Goal: Information Seeking & Learning: Learn about a topic

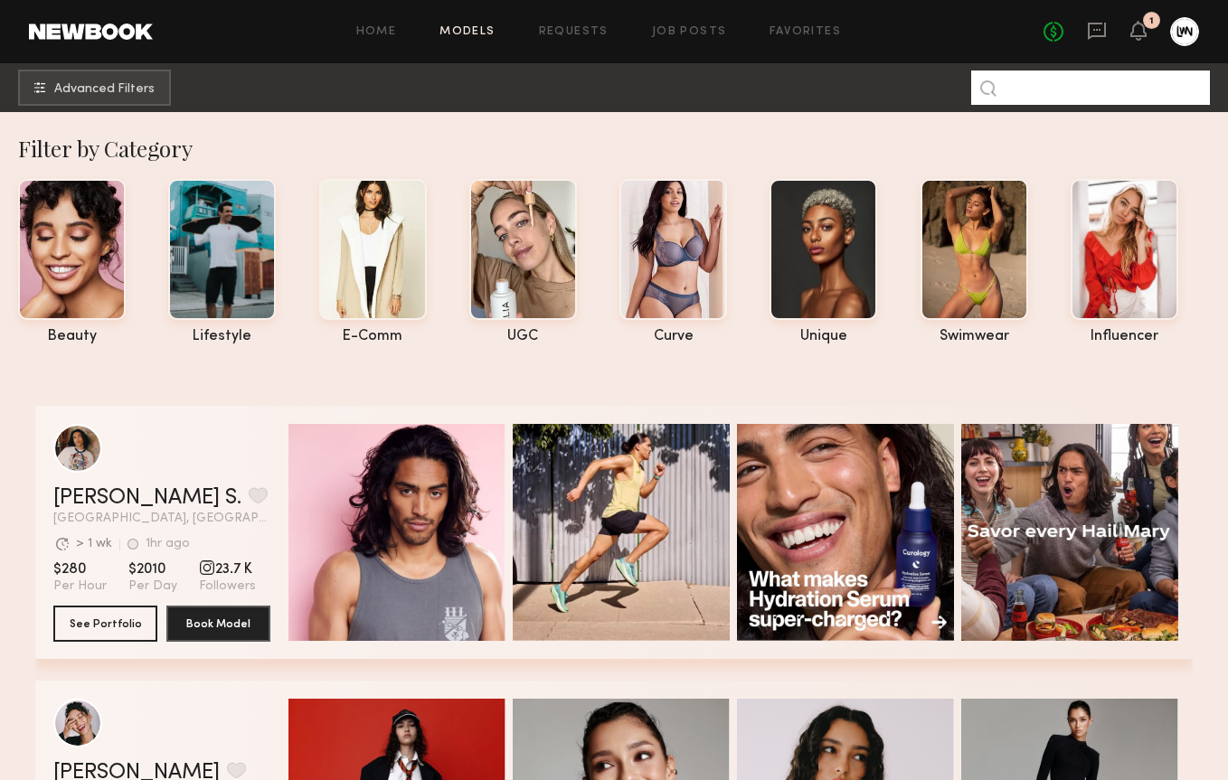
click at [1082, 89] on input at bounding box center [1090, 88] width 239 height 34
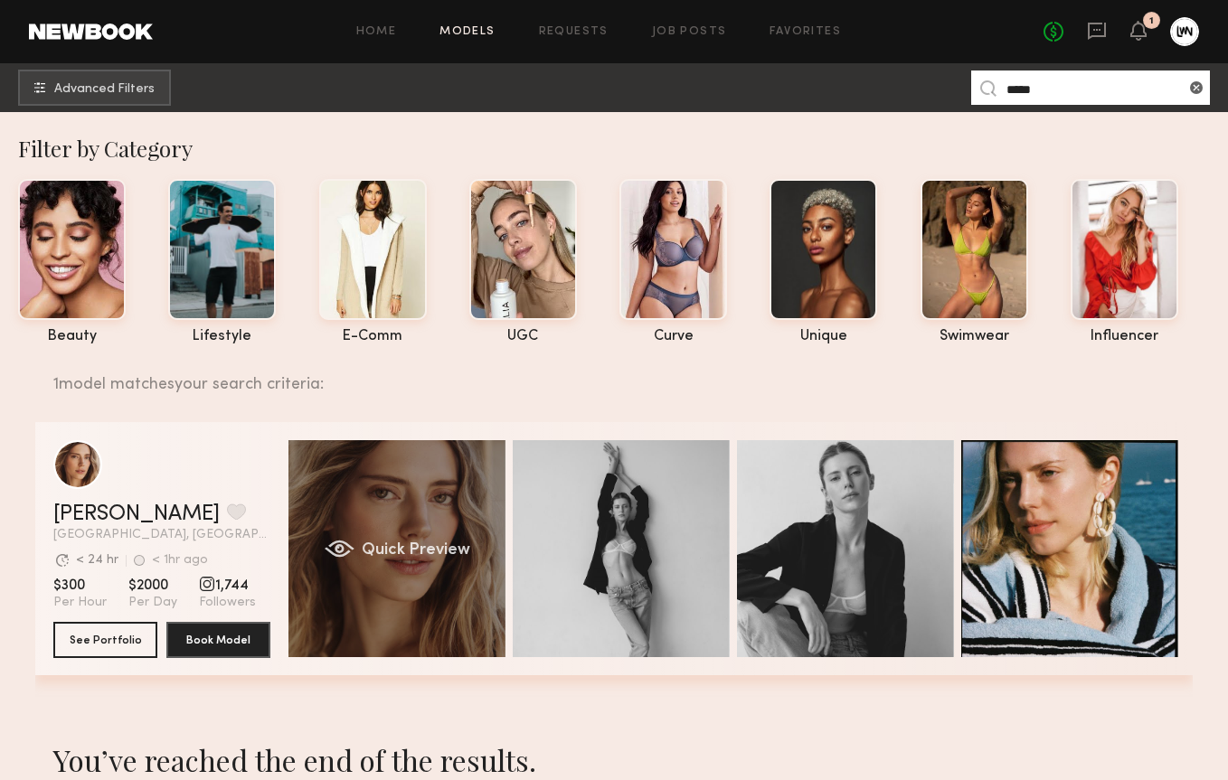
type input "****"
click at [364, 545] on span "Quick Preview" at bounding box center [416, 551] width 109 height 16
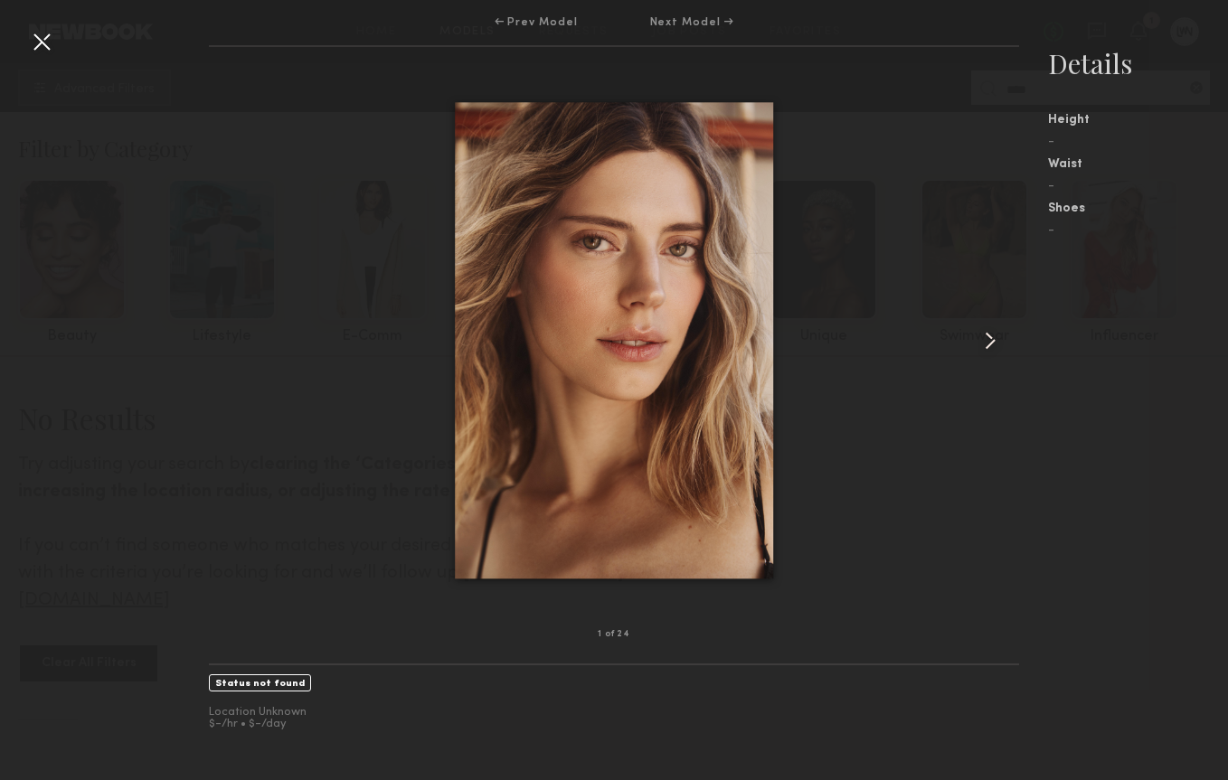
click at [985, 344] on common-icon at bounding box center [990, 340] width 29 height 29
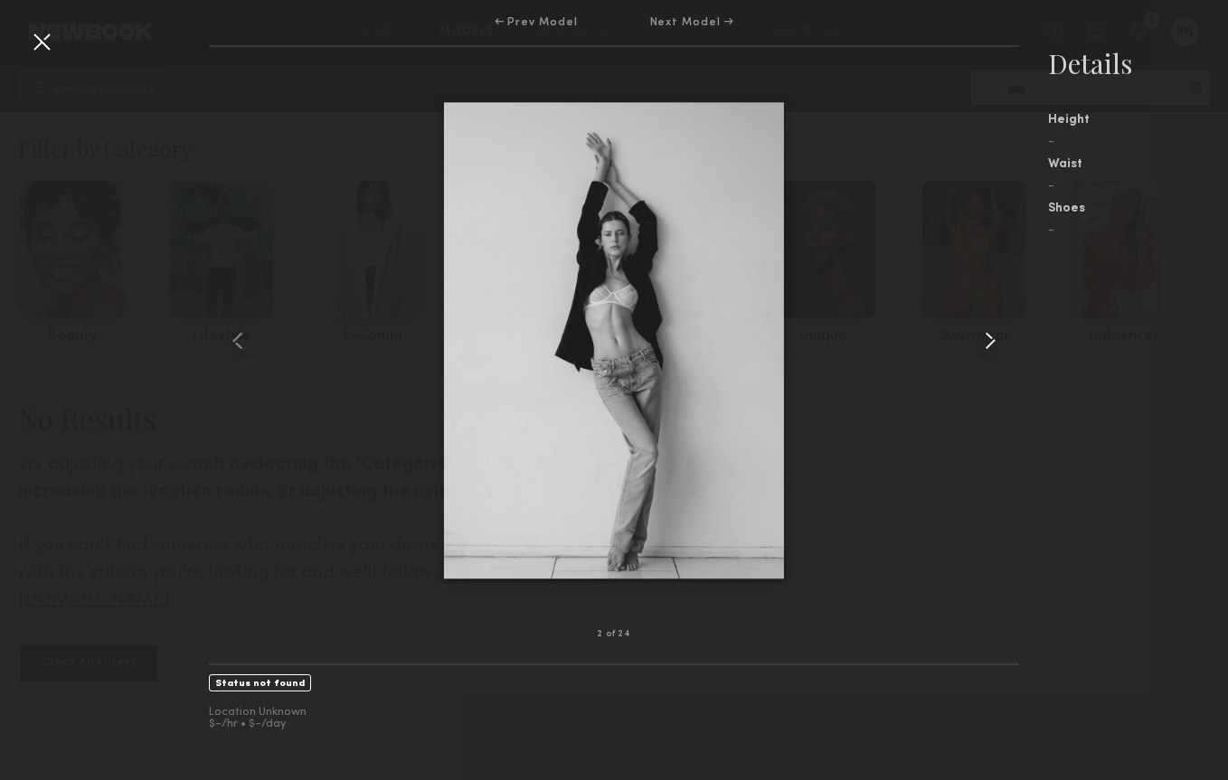
click at [985, 344] on common-icon at bounding box center [990, 340] width 29 height 29
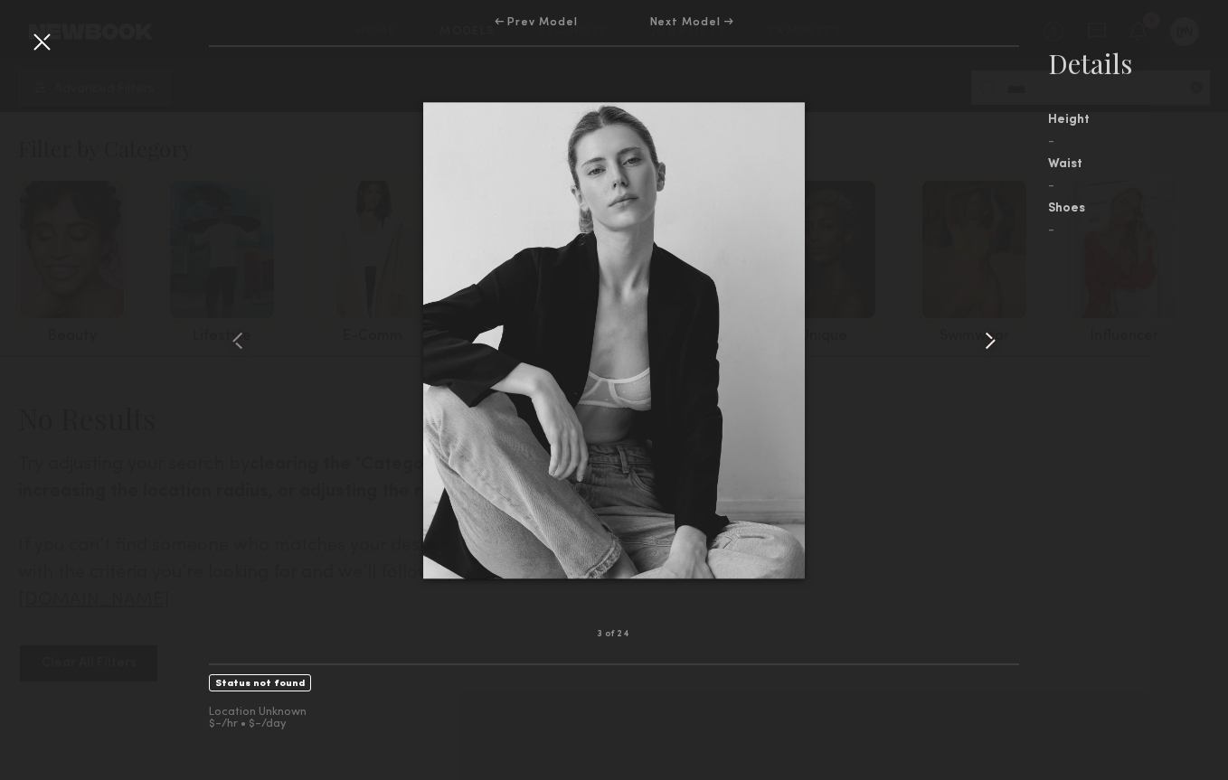
click at [985, 344] on common-icon at bounding box center [990, 340] width 29 height 29
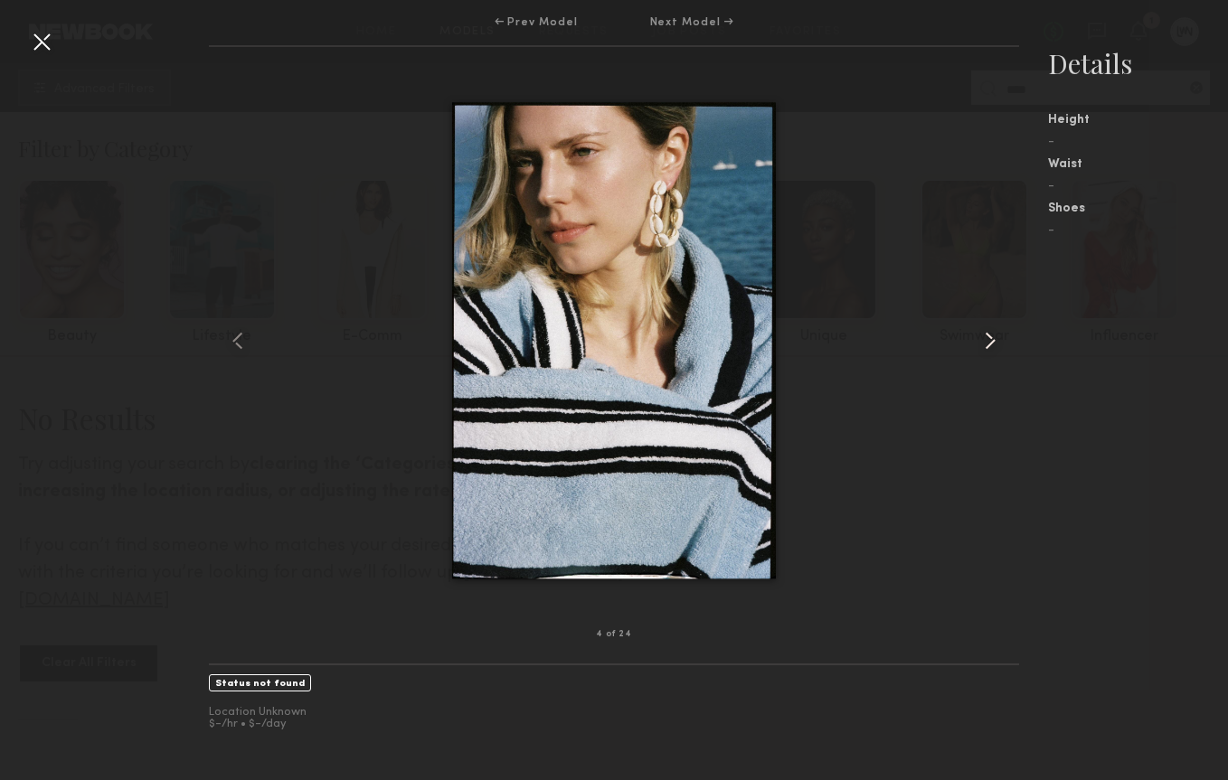
click at [985, 344] on common-icon at bounding box center [990, 340] width 29 height 29
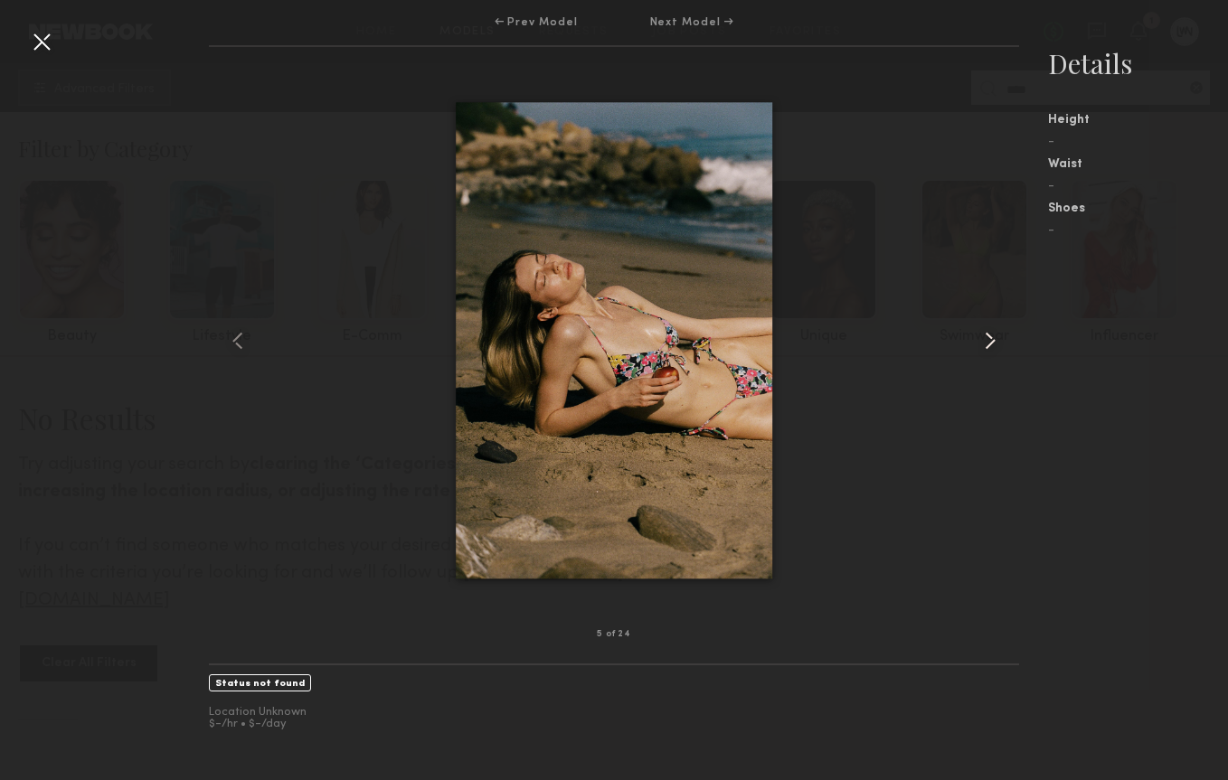
click at [985, 344] on common-icon at bounding box center [990, 340] width 29 height 29
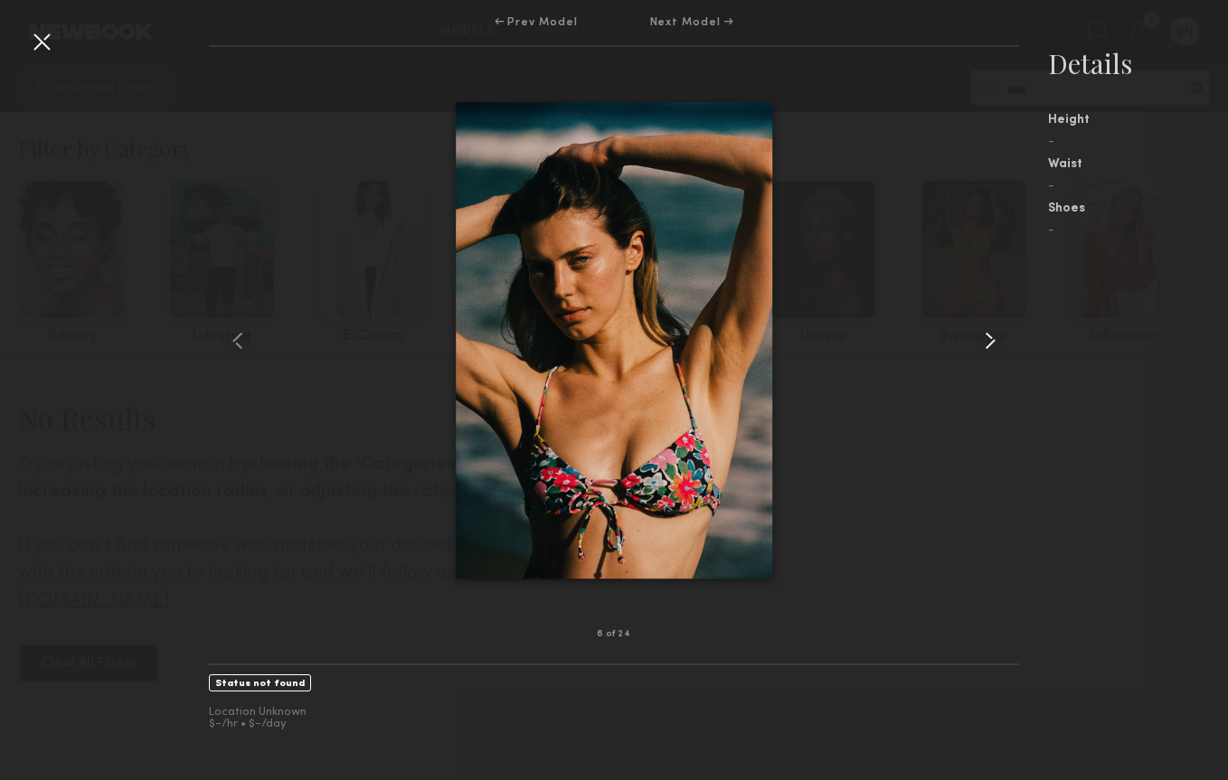
click at [1001, 344] on common-icon at bounding box center [990, 340] width 29 height 29
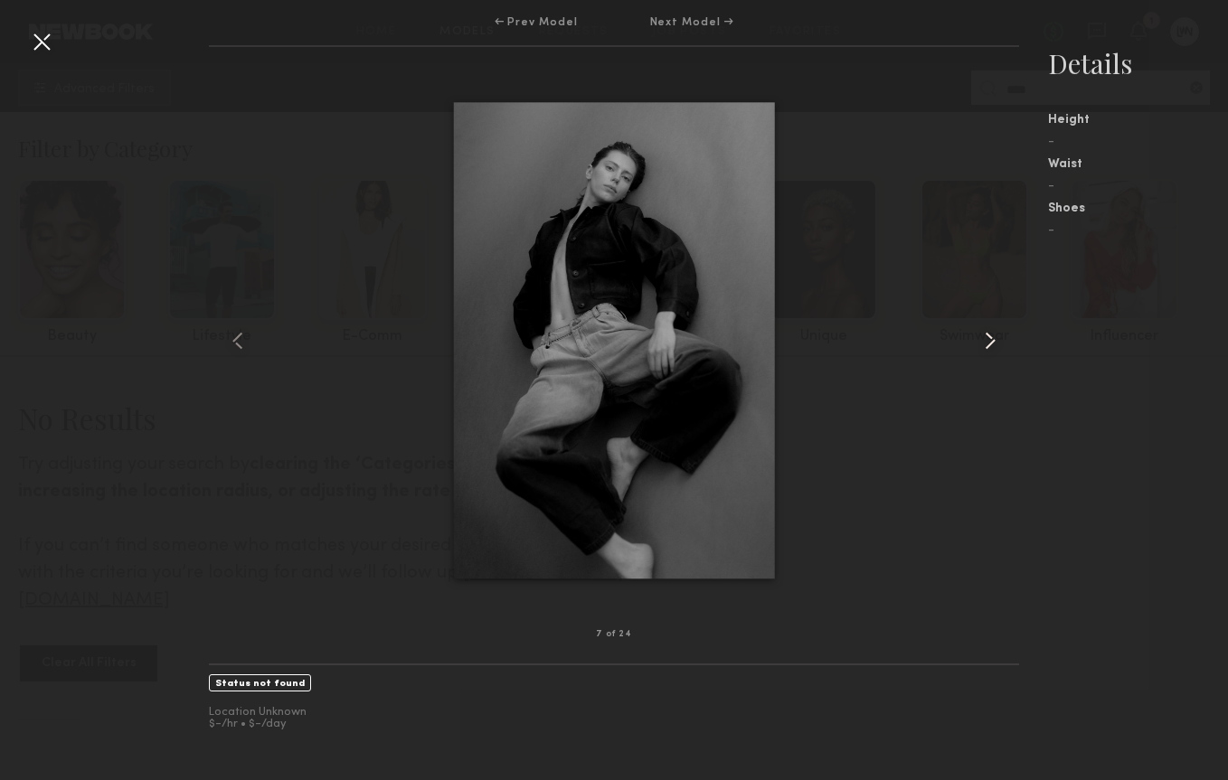
click at [1001, 344] on common-icon at bounding box center [990, 340] width 29 height 29
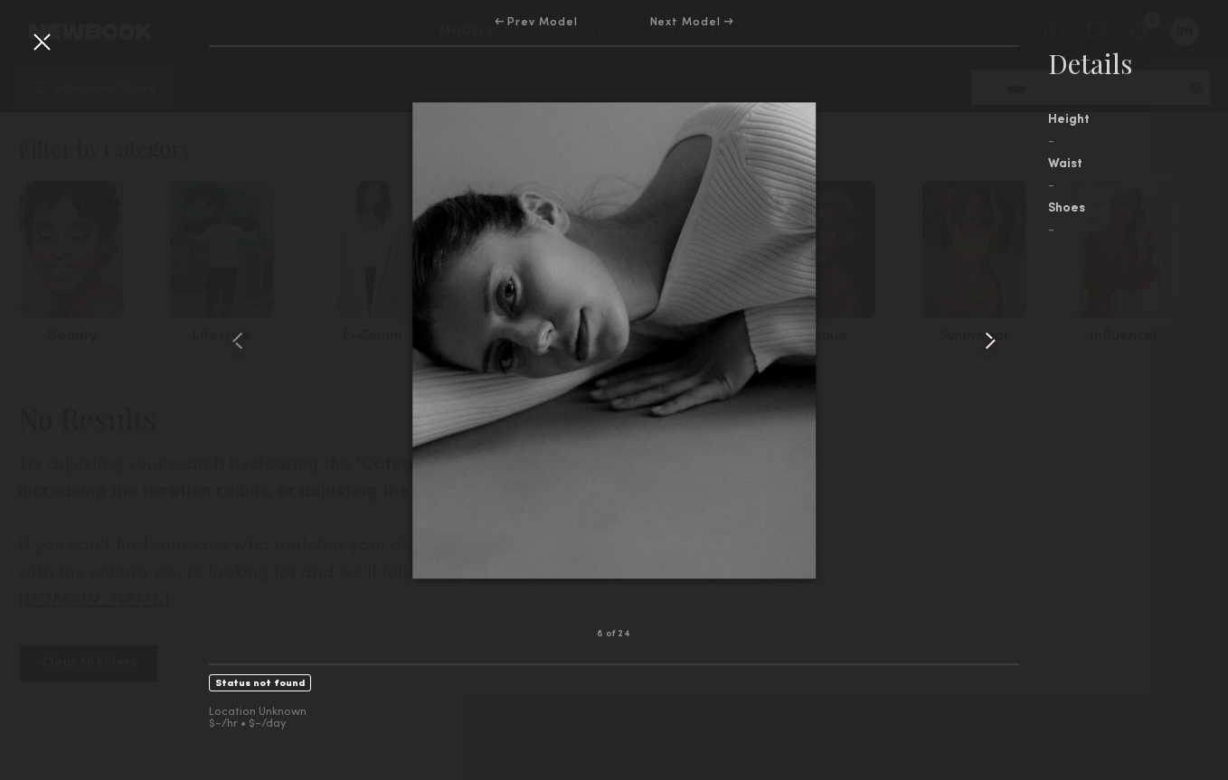
click at [1001, 344] on common-icon at bounding box center [990, 340] width 29 height 29
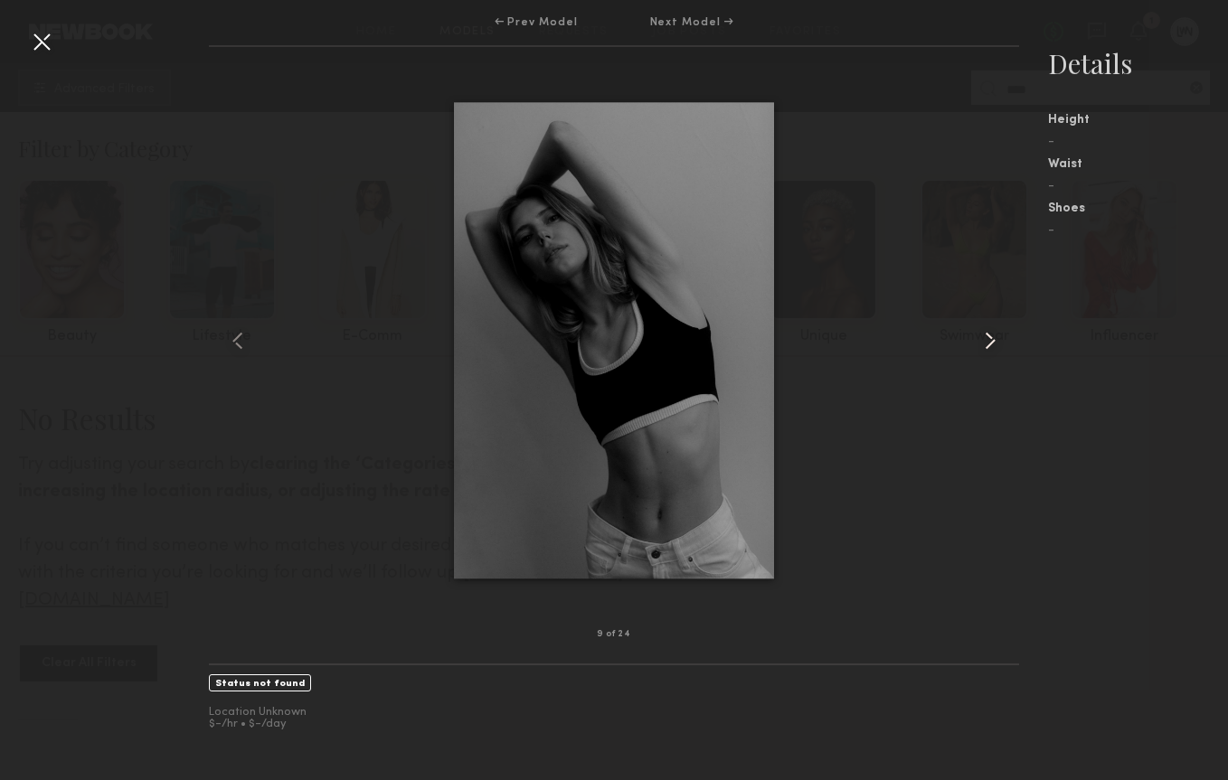
click at [1001, 344] on common-icon at bounding box center [990, 340] width 29 height 29
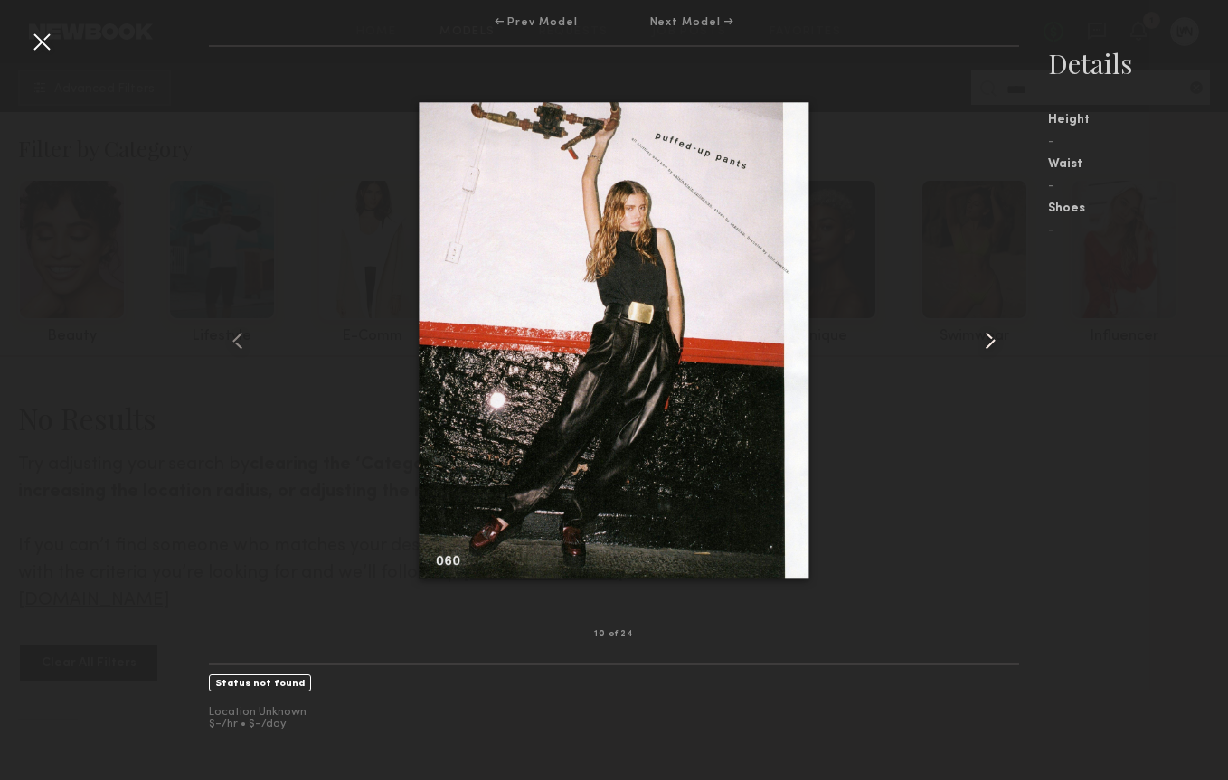
click at [1001, 344] on common-icon at bounding box center [990, 340] width 29 height 29
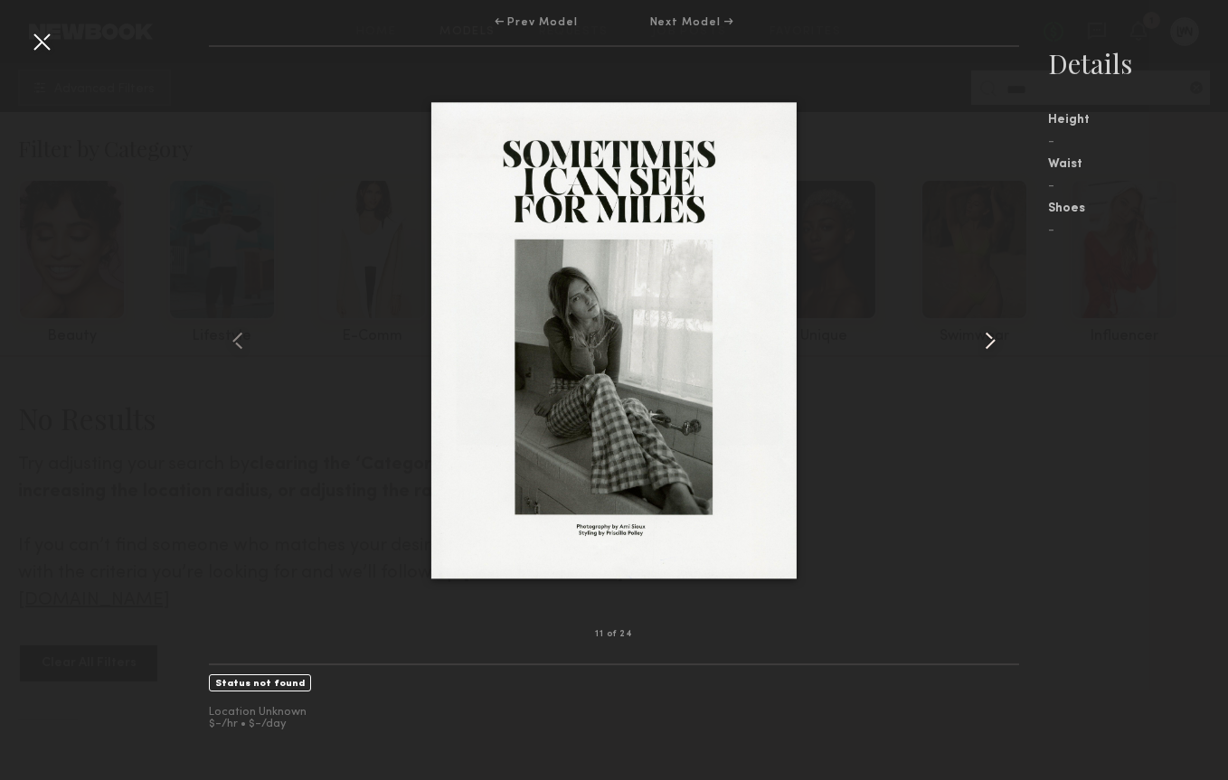
click at [1001, 344] on common-icon at bounding box center [990, 340] width 29 height 29
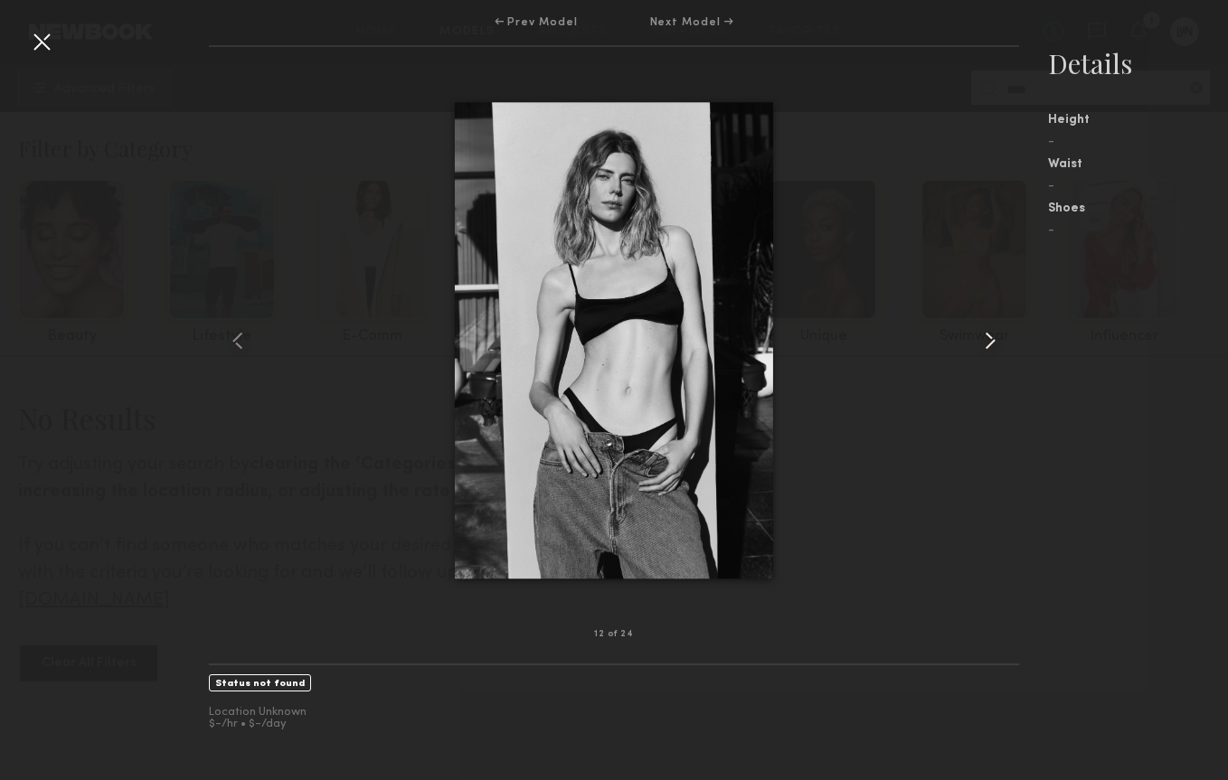
click at [1001, 344] on common-icon at bounding box center [990, 340] width 29 height 29
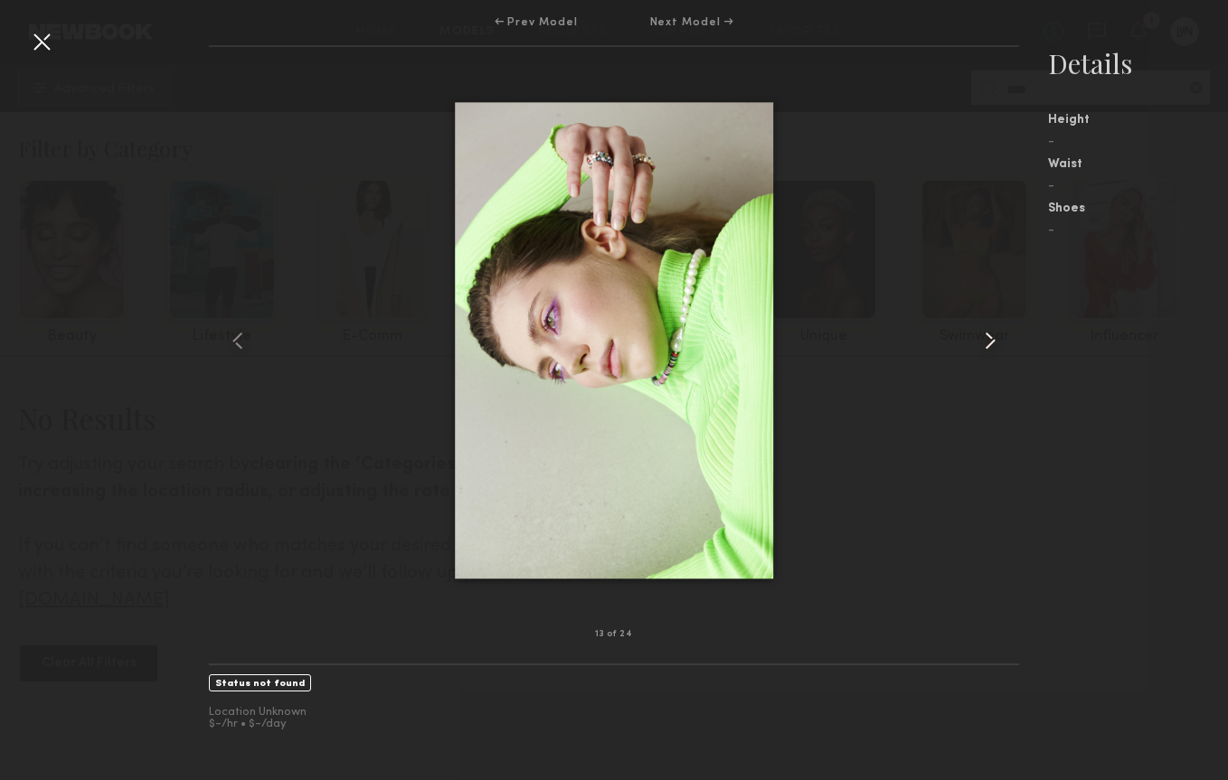
click at [1001, 344] on common-icon at bounding box center [990, 340] width 29 height 29
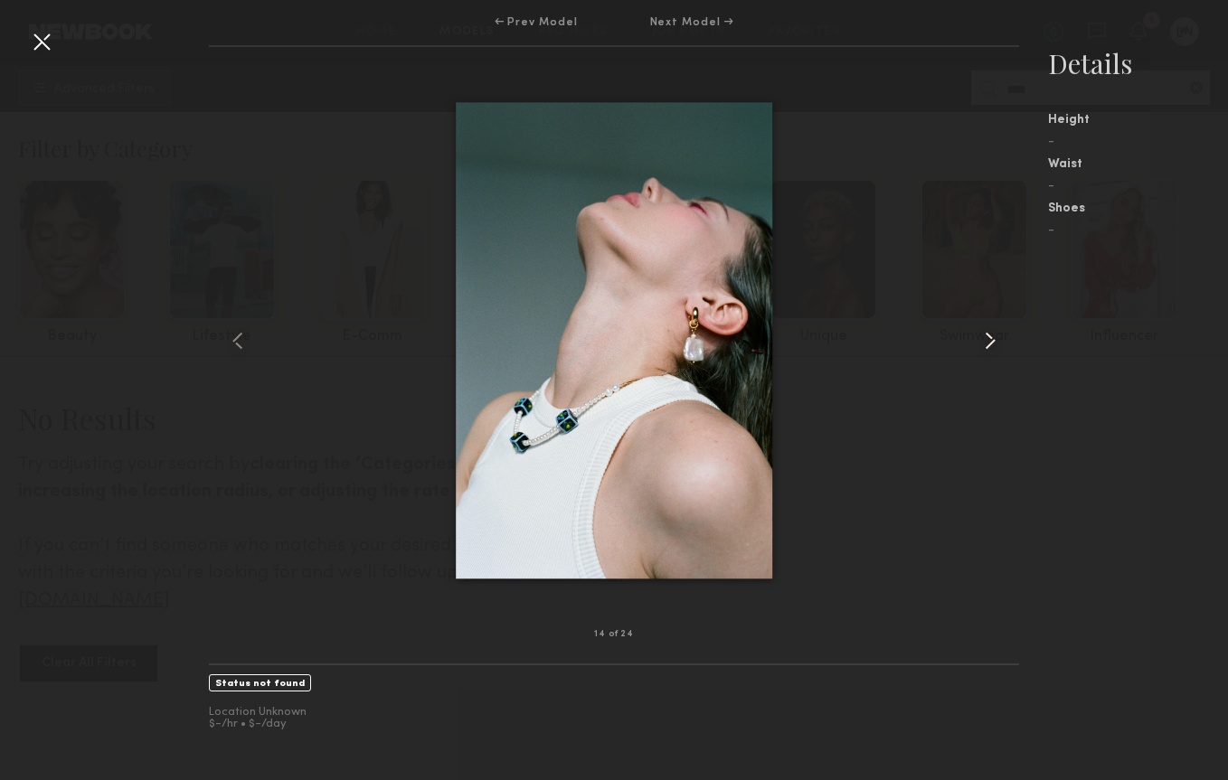
click at [1001, 344] on common-icon at bounding box center [990, 340] width 29 height 29
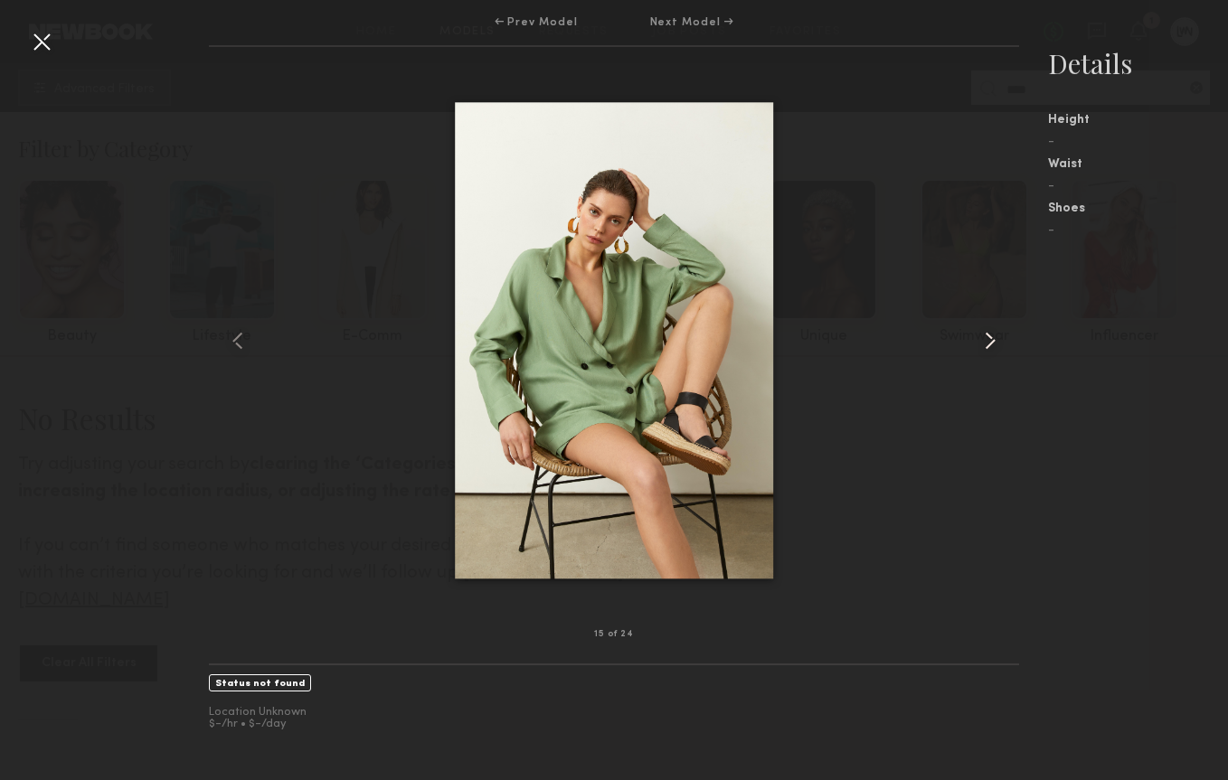
click at [1001, 344] on common-icon at bounding box center [990, 340] width 29 height 29
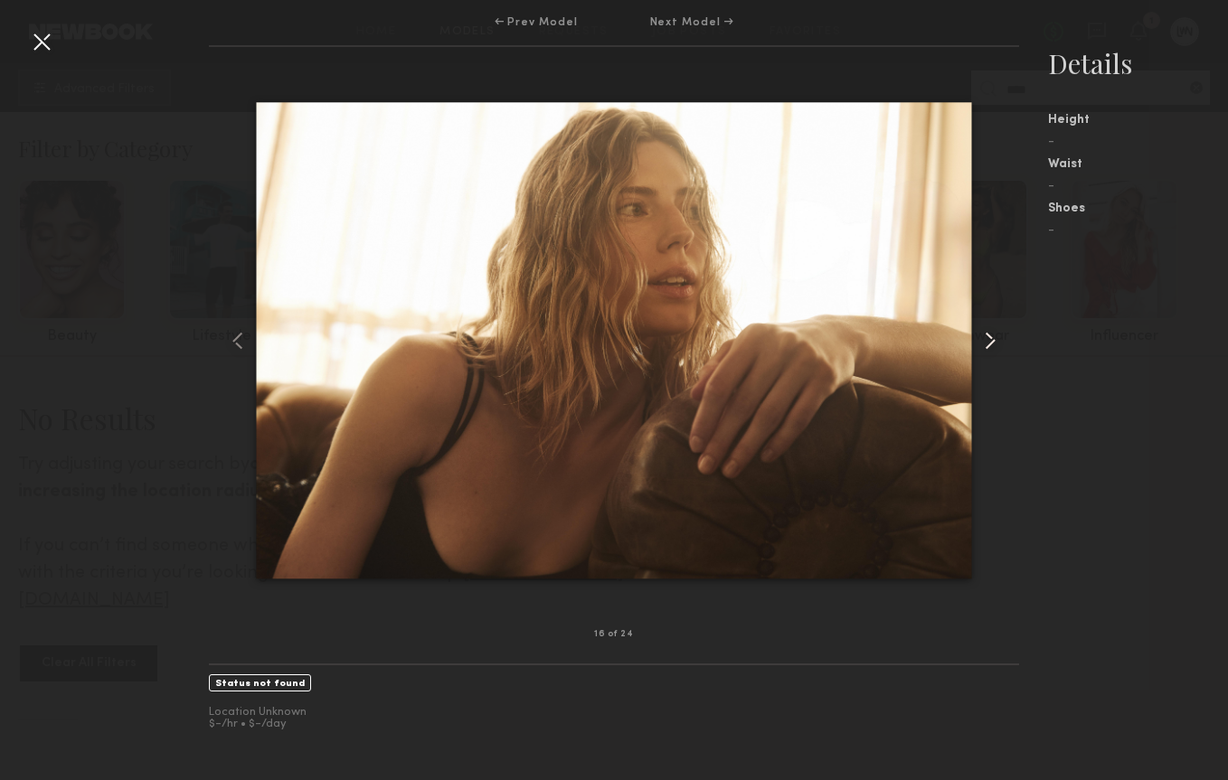
click at [1002, 349] on common-icon at bounding box center [990, 340] width 29 height 29
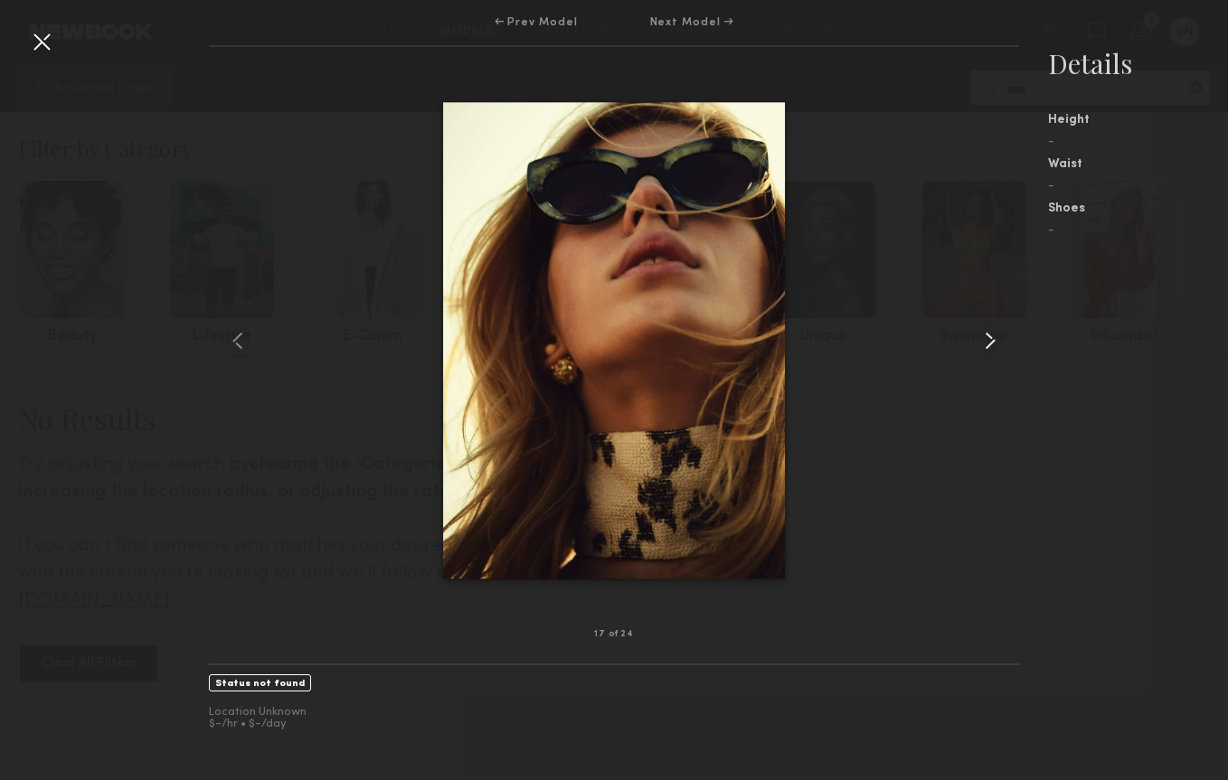
click at [1002, 349] on common-icon at bounding box center [990, 340] width 29 height 29
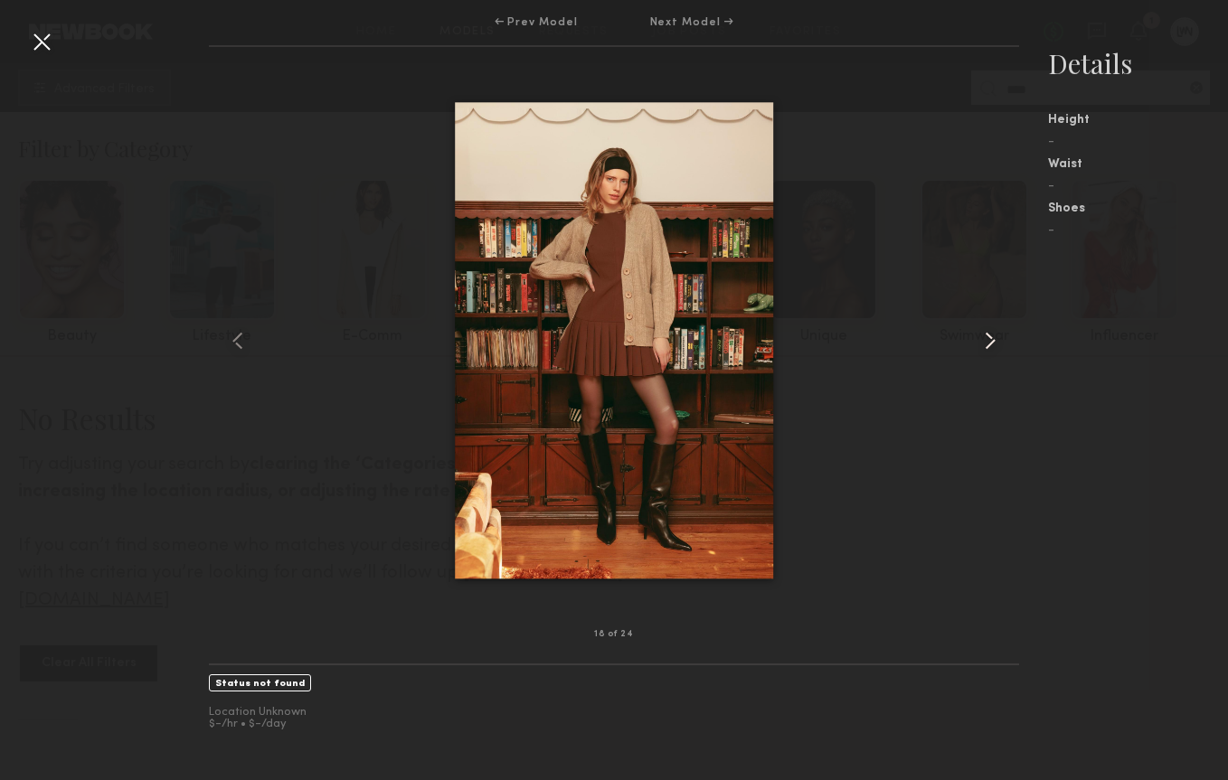
click at [1002, 349] on common-icon at bounding box center [990, 340] width 29 height 29
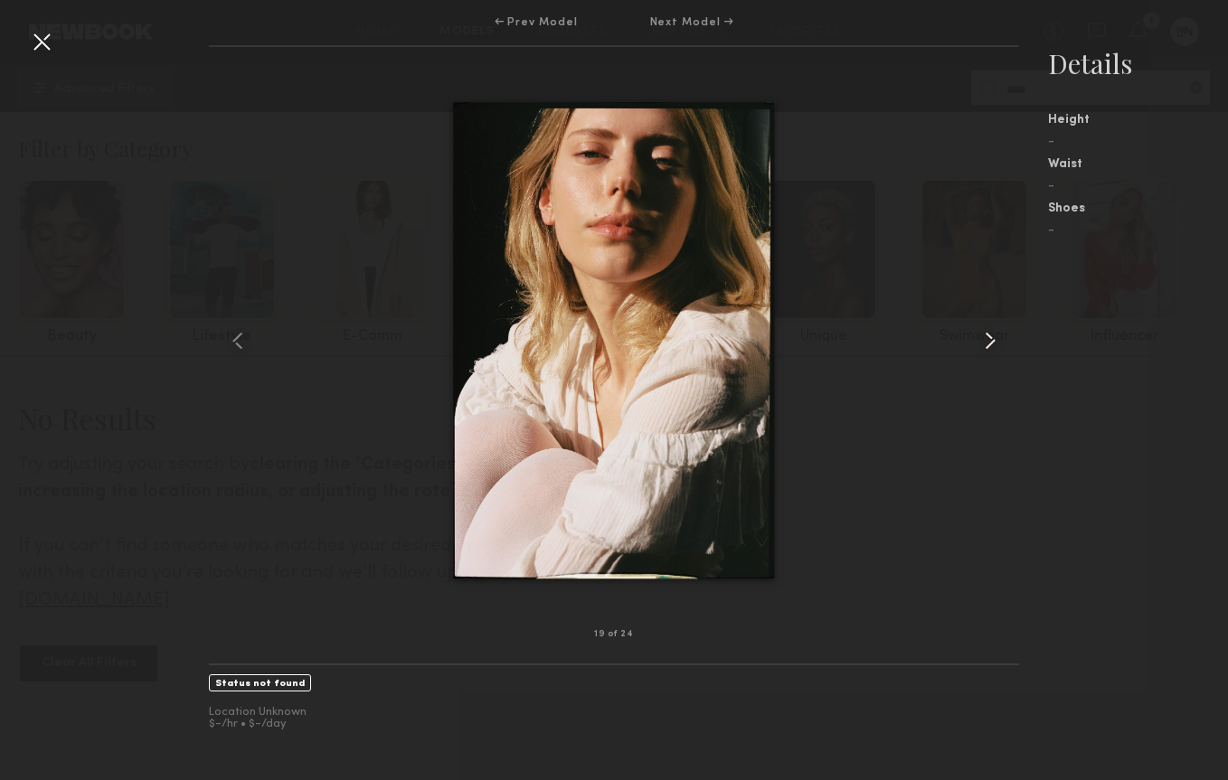
click at [1002, 349] on common-icon at bounding box center [990, 340] width 29 height 29
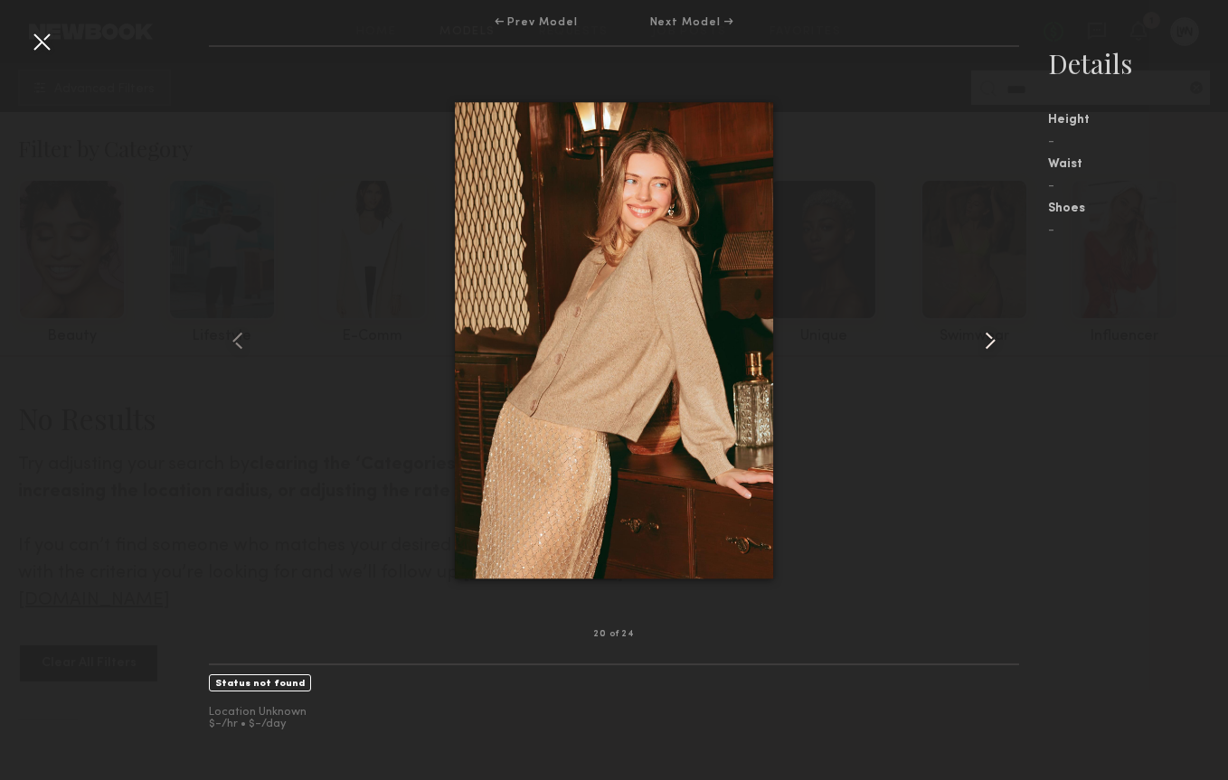
click at [1002, 349] on common-icon at bounding box center [990, 340] width 29 height 29
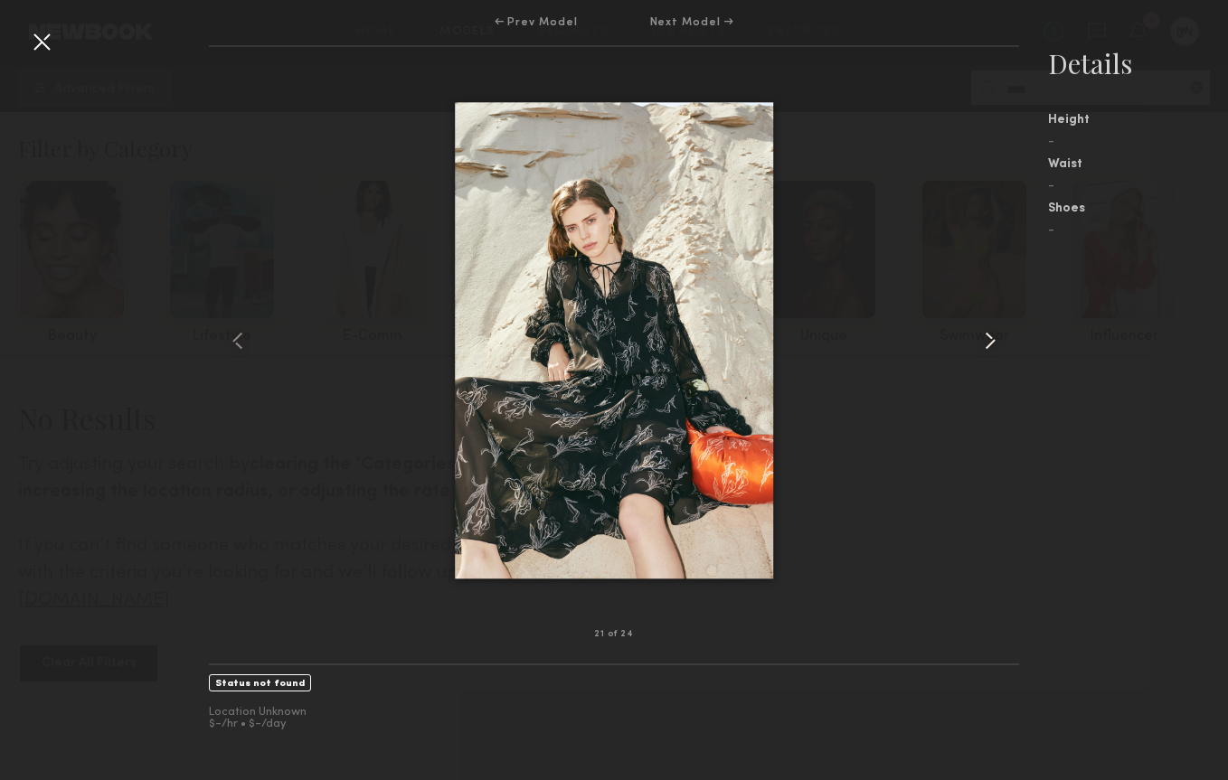
click at [1002, 349] on common-icon at bounding box center [990, 340] width 29 height 29
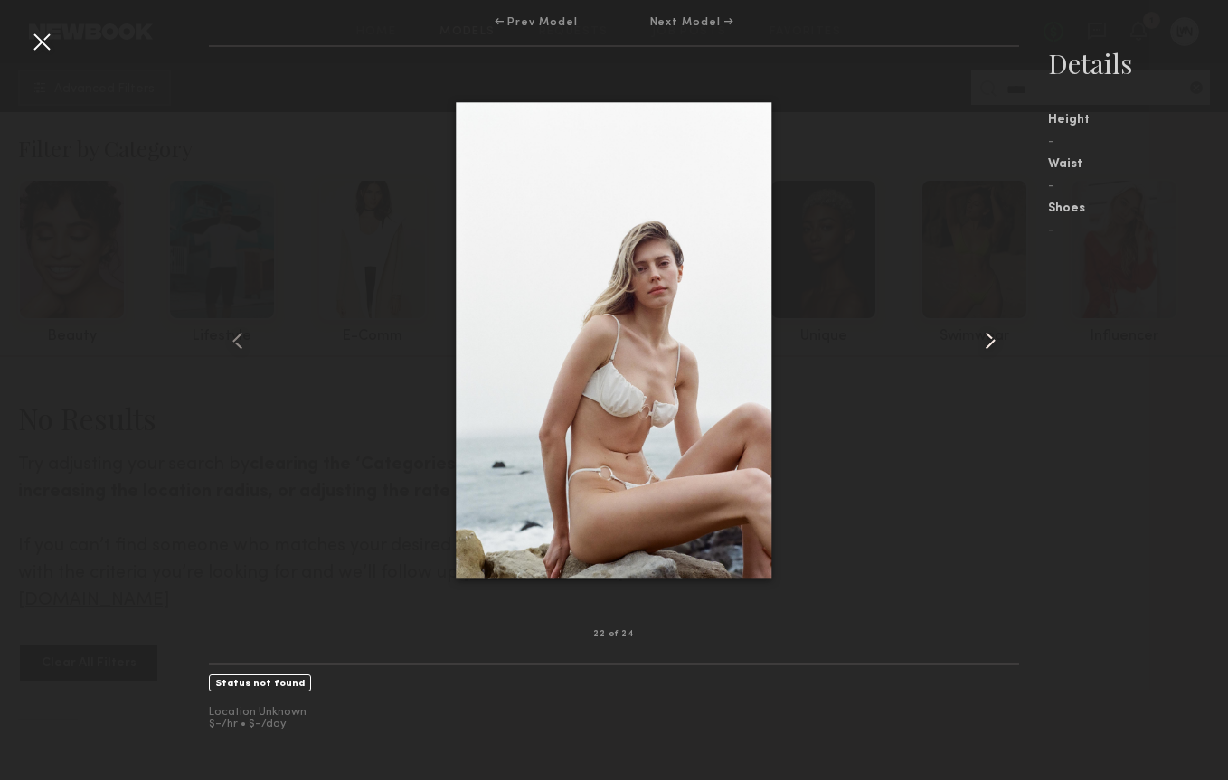
click at [1002, 349] on common-icon at bounding box center [990, 340] width 29 height 29
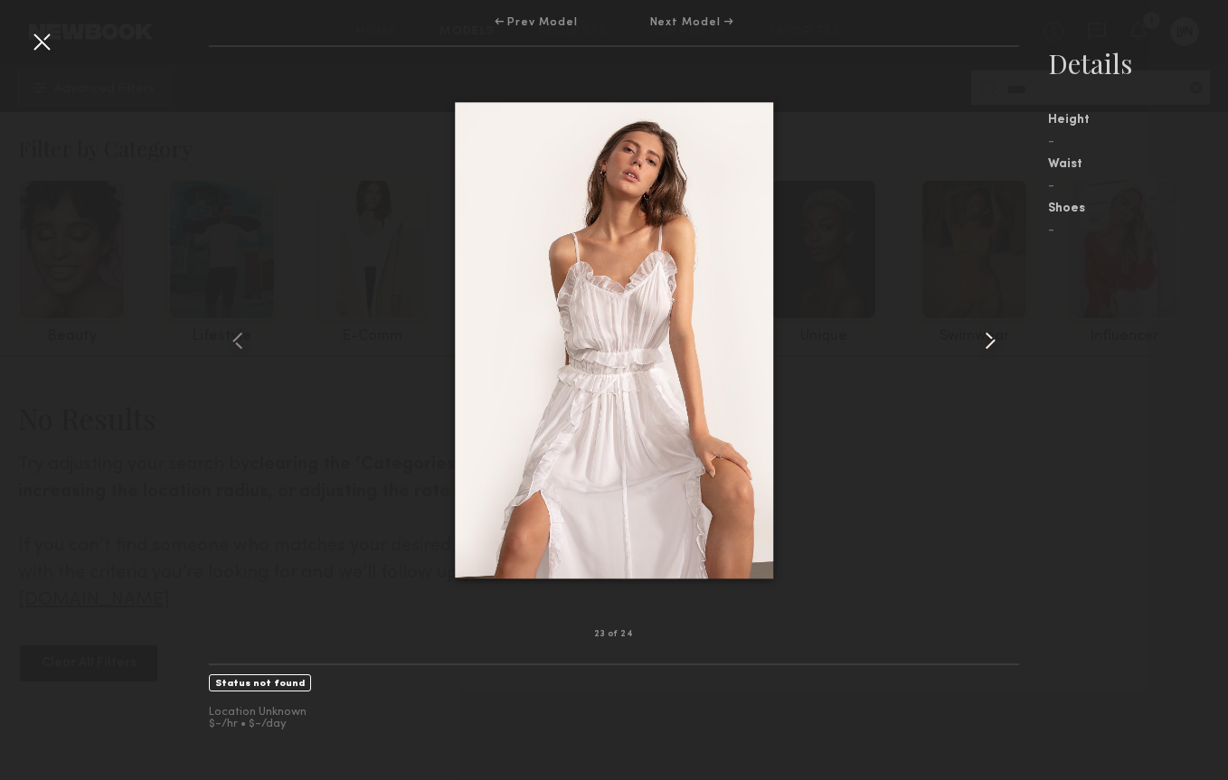
click at [1002, 350] on common-icon at bounding box center [990, 340] width 29 height 29
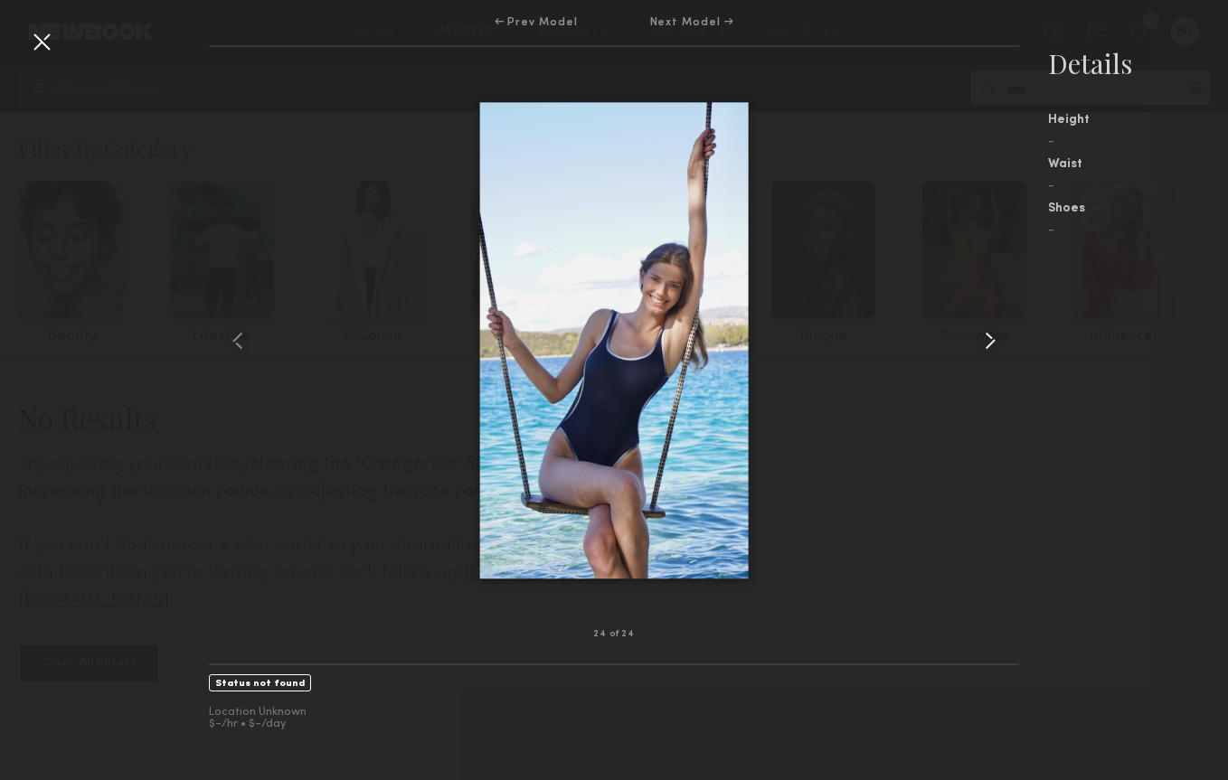
click at [1002, 350] on common-icon at bounding box center [990, 340] width 29 height 29
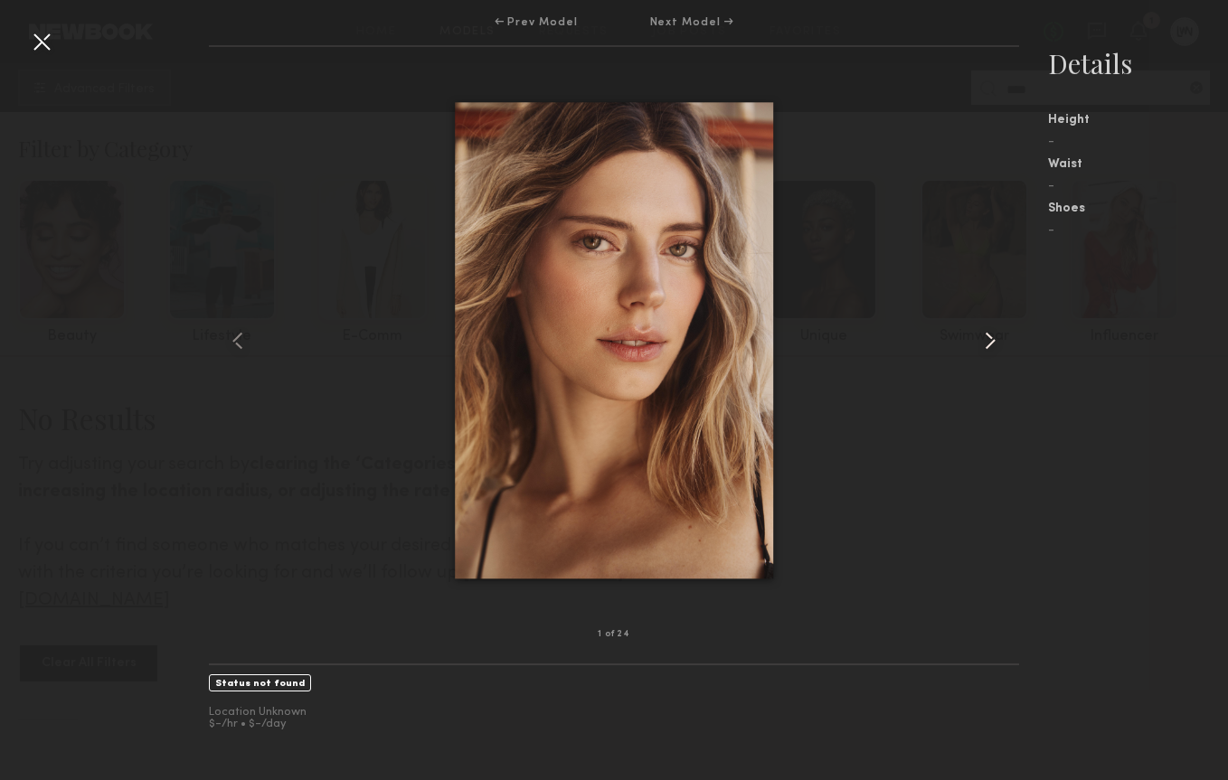
click at [1002, 350] on common-icon at bounding box center [990, 340] width 29 height 29
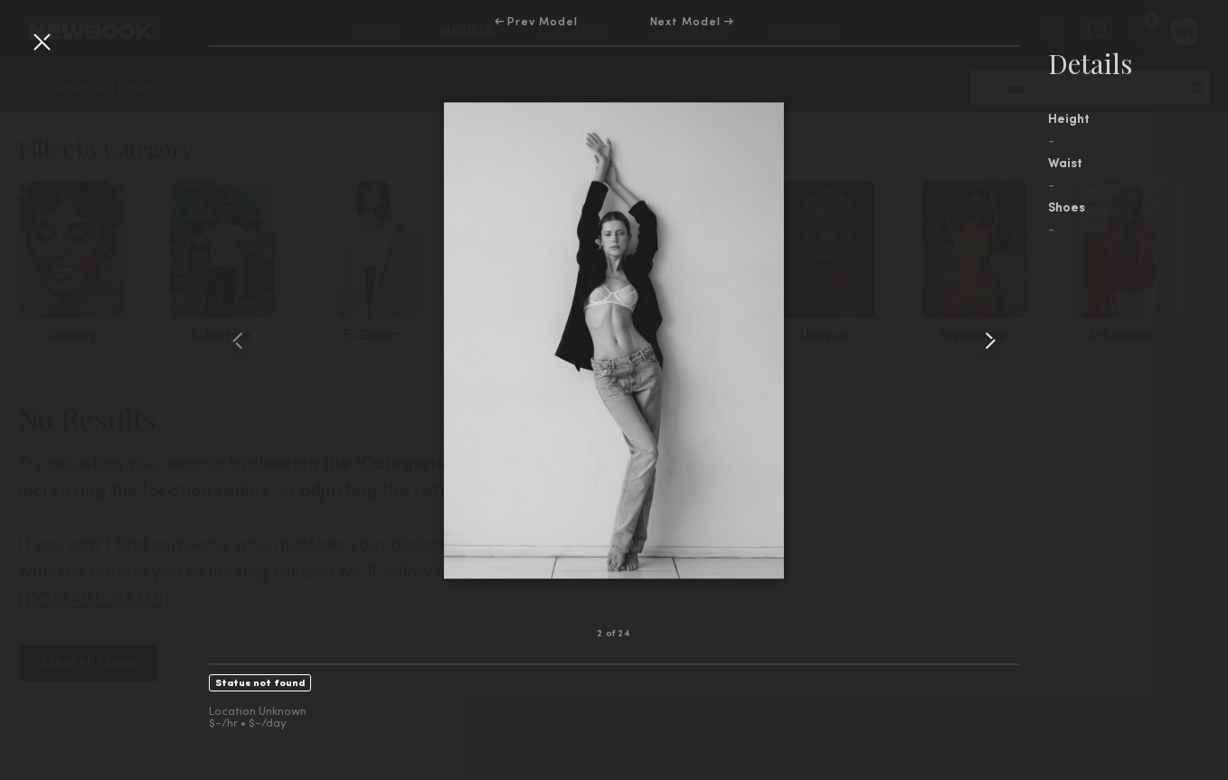
click at [1002, 350] on common-icon at bounding box center [990, 340] width 29 height 29
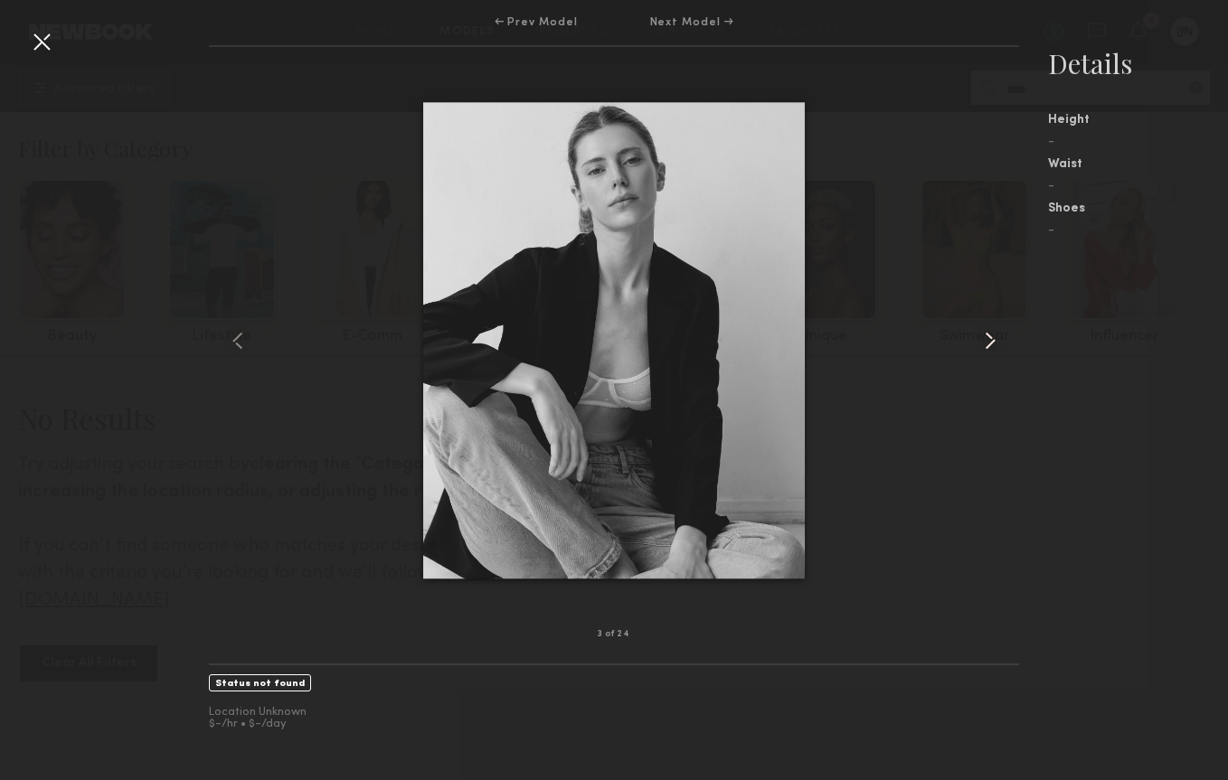
click at [1002, 350] on common-icon at bounding box center [990, 340] width 29 height 29
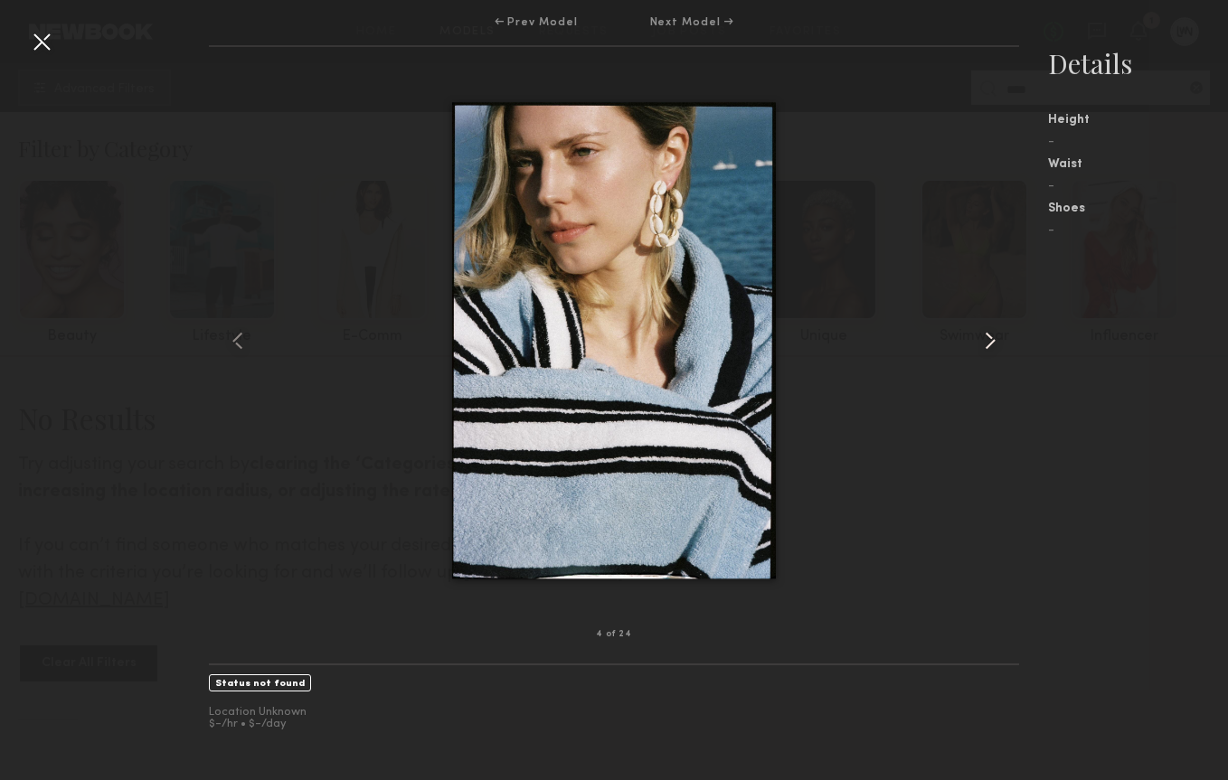
click at [1002, 350] on common-icon at bounding box center [990, 340] width 29 height 29
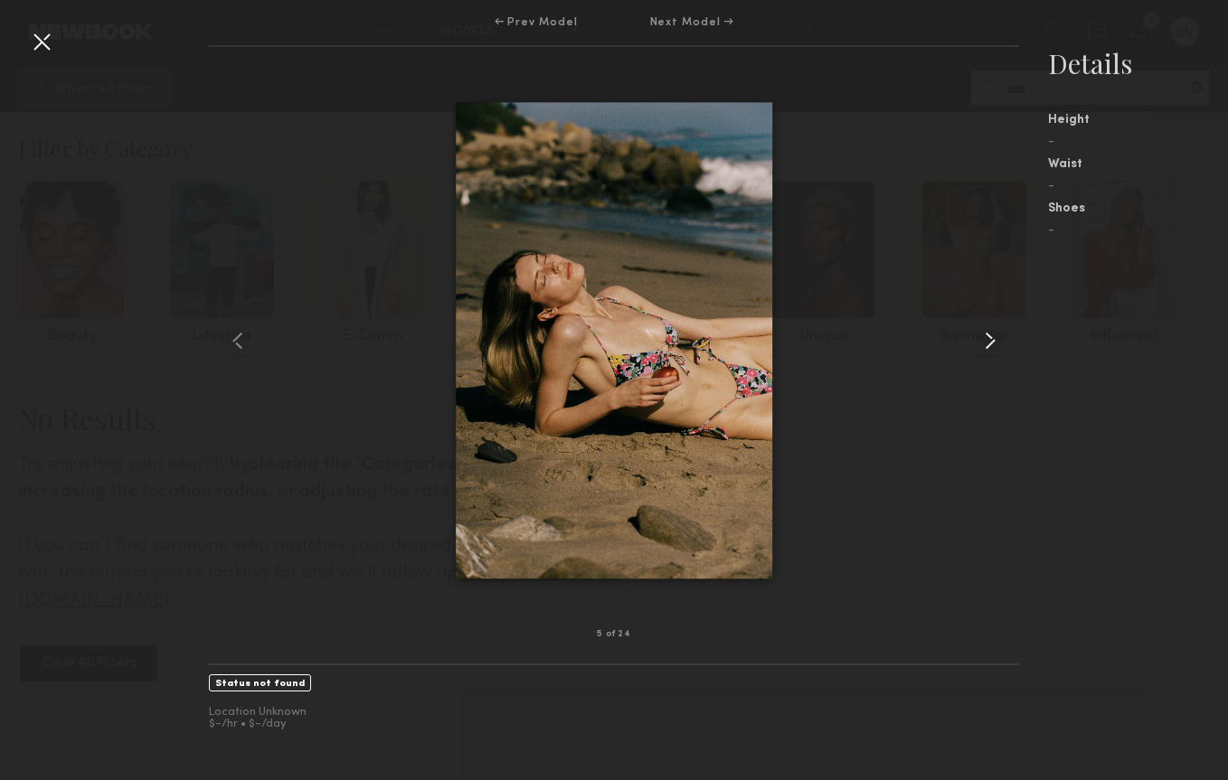
click at [1002, 350] on common-icon at bounding box center [990, 340] width 29 height 29
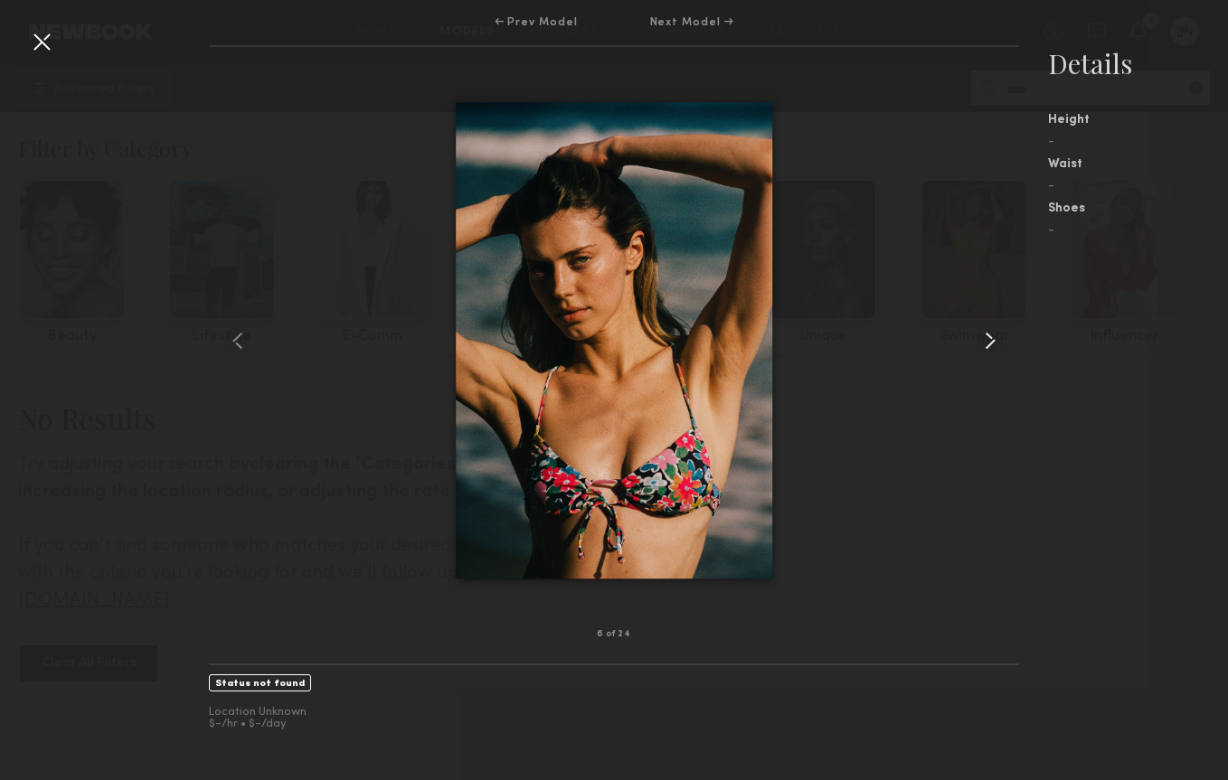
click at [1002, 350] on common-icon at bounding box center [990, 340] width 29 height 29
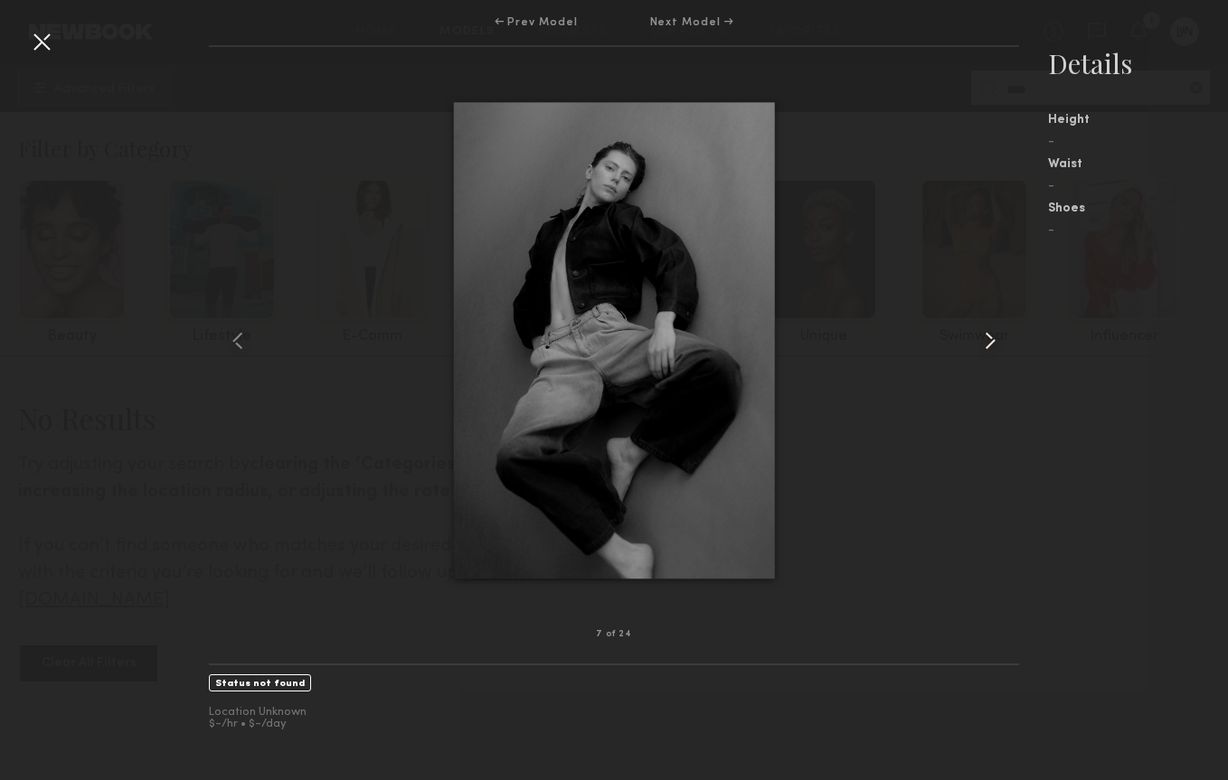
click at [1002, 350] on common-icon at bounding box center [990, 340] width 29 height 29
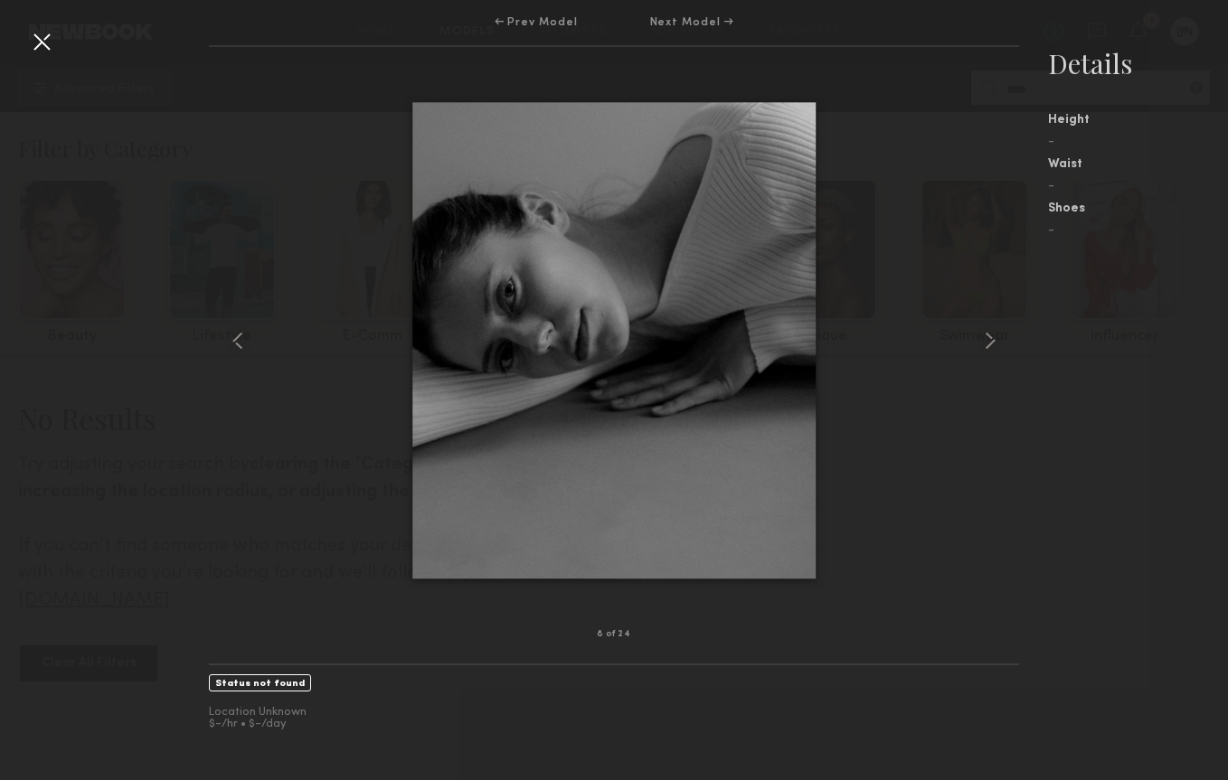
click at [37, 57] on div "8 of 24 Status not found Location Unknown $-/hr • $-/day Details Height - Waist…" at bounding box center [614, 412] width 1228 height 735
click at [38, 41] on div at bounding box center [41, 41] width 29 height 29
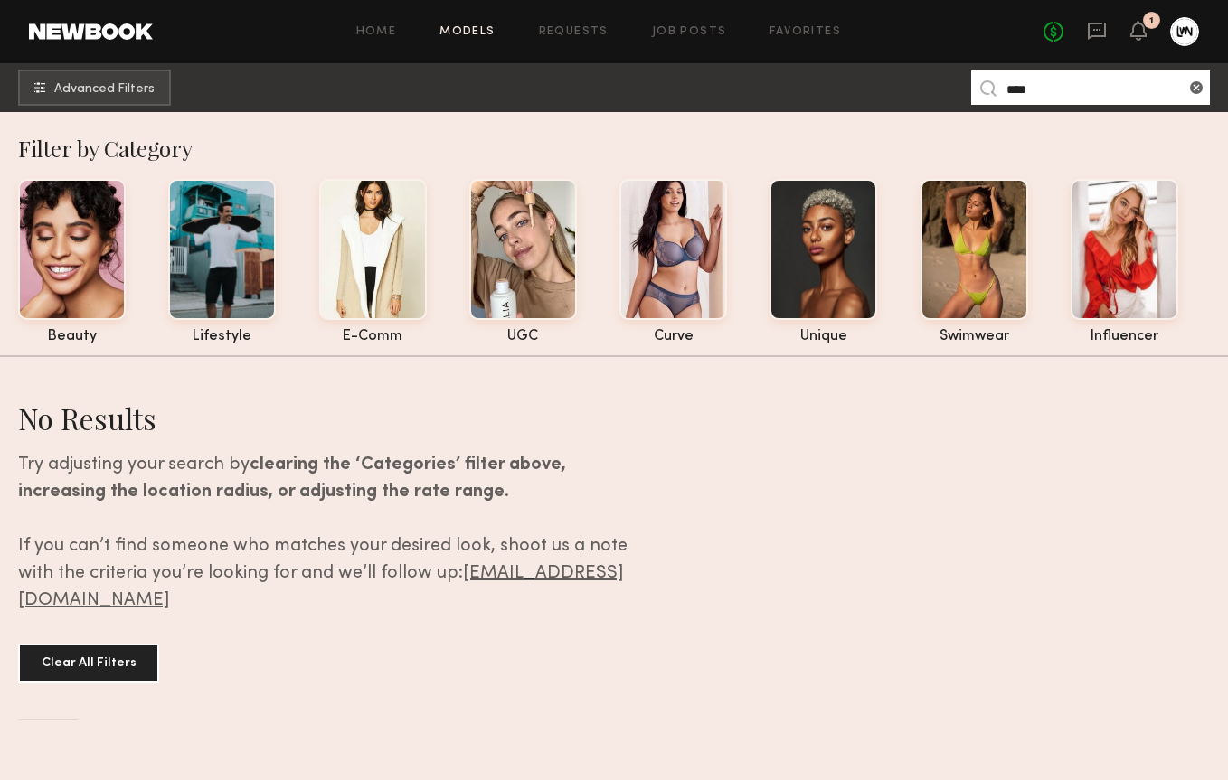
click at [910, 24] on div "Home Models Requests Job Posts Favorites Sign Out No fees up to $5,000 1" at bounding box center [676, 31] width 1046 height 29
